Goal: Task Accomplishment & Management: Manage account settings

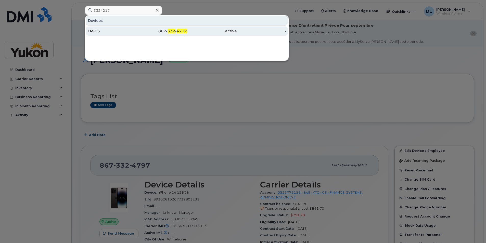
type input "3324217"
click at [126, 28] on div "EMO 3" at bounding box center [113, 31] width 50 height 9
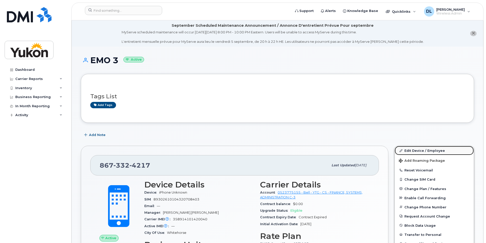
click at [419, 153] on link "Edit Device / Employee" at bounding box center [434, 150] width 79 height 9
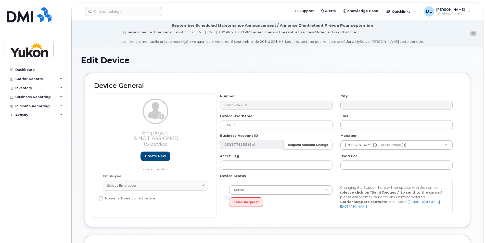
select select "33497494"
select select "33497282"
select select "33507478"
drag, startPoint x: 214, startPoint y: 120, endPoint x: 196, endPoint y: 118, distance: 18.3
click at [196, 118] on div "Employee Is not assigned to device Create new or select existing Employee Selec…" at bounding box center [277, 156] width 367 height 124
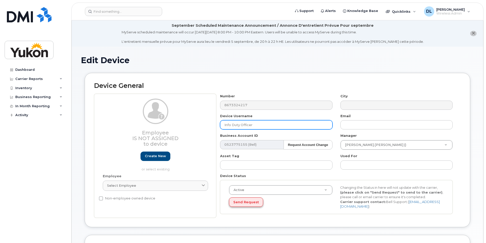
type input "Info Duty Officer"
click at [251, 203] on button "Send Request" at bounding box center [246, 202] width 34 height 9
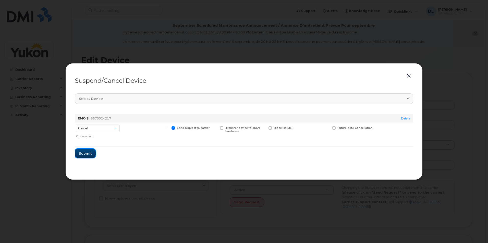
click at [91, 155] on span "Submit" at bounding box center [85, 153] width 13 height 5
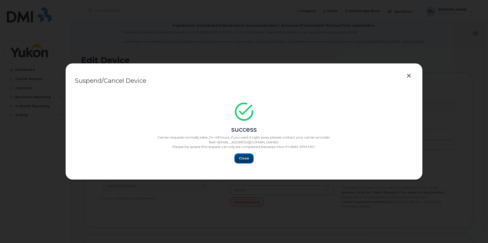
click at [240, 159] on span "Close" at bounding box center [244, 158] width 10 height 5
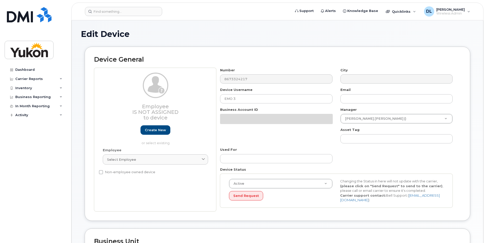
select select "33497494"
select select "33497282"
select select "33507478"
